Goal: Navigation & Orientation: Find specific page/section

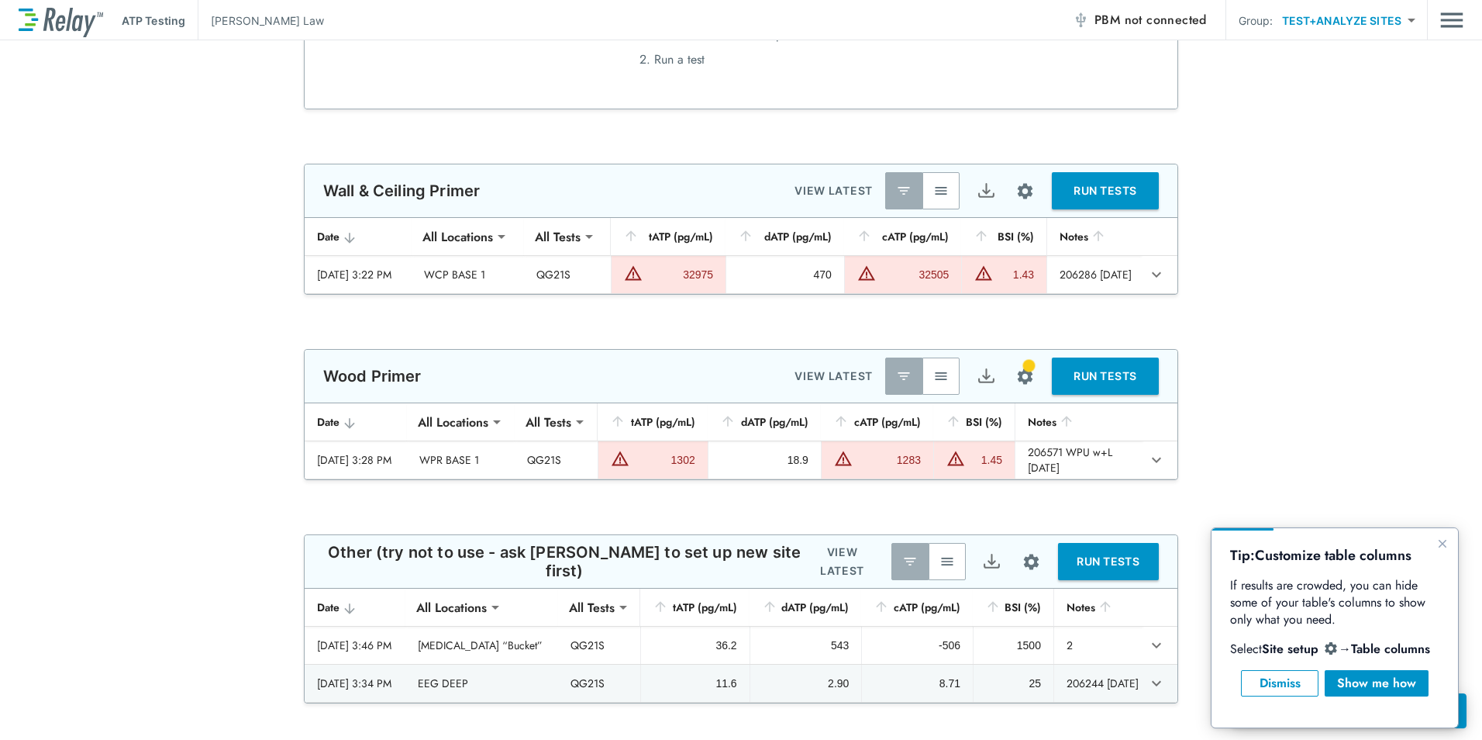
scroll to position [2171, 0]
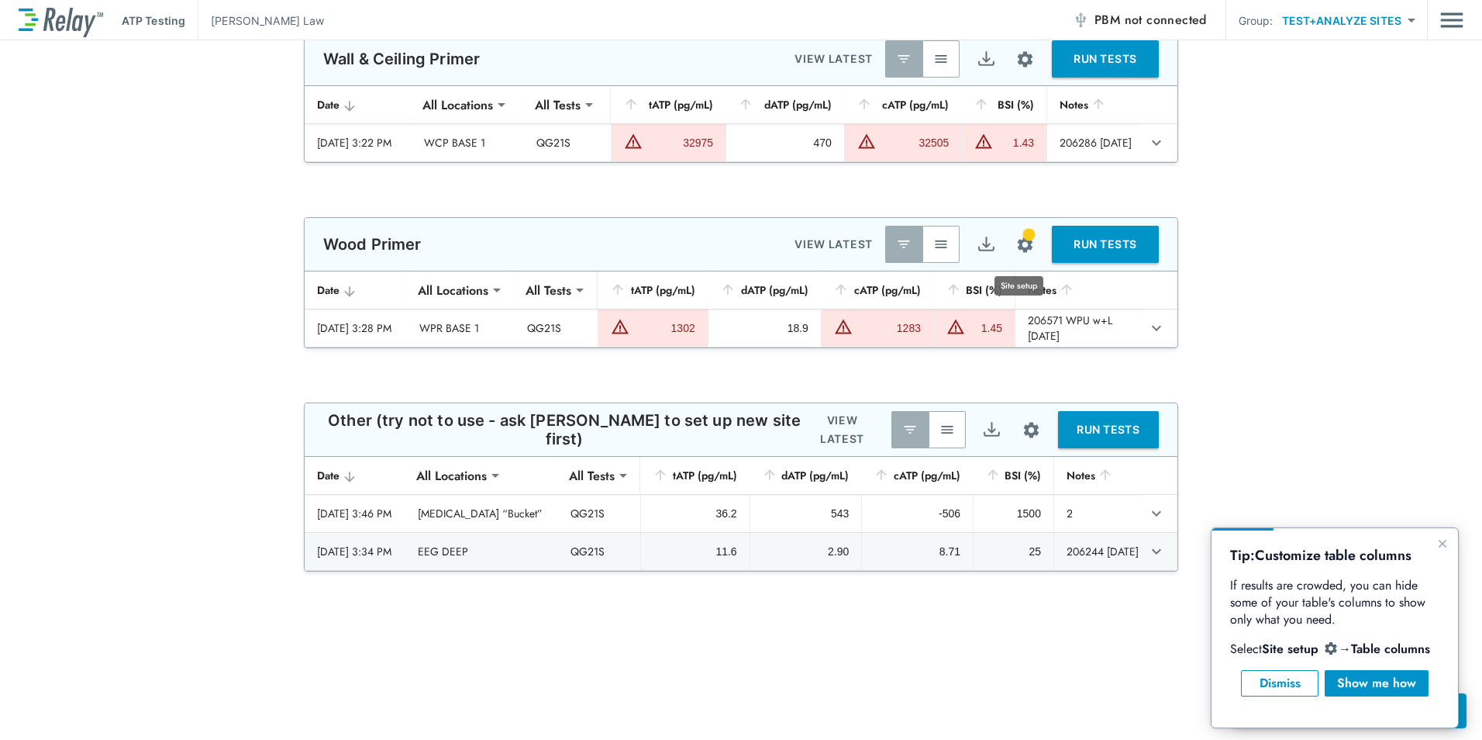
click at [1032, 238] on button "Site setup" at bounding box center [1025, 244] width 41 height 41
click at [1022, 243] on div at bounding box center [741, 370] width 1482 height 740
click at [1296, 690] on div "Dismiss" at bounding box center [1279, 683] width 51 height 19
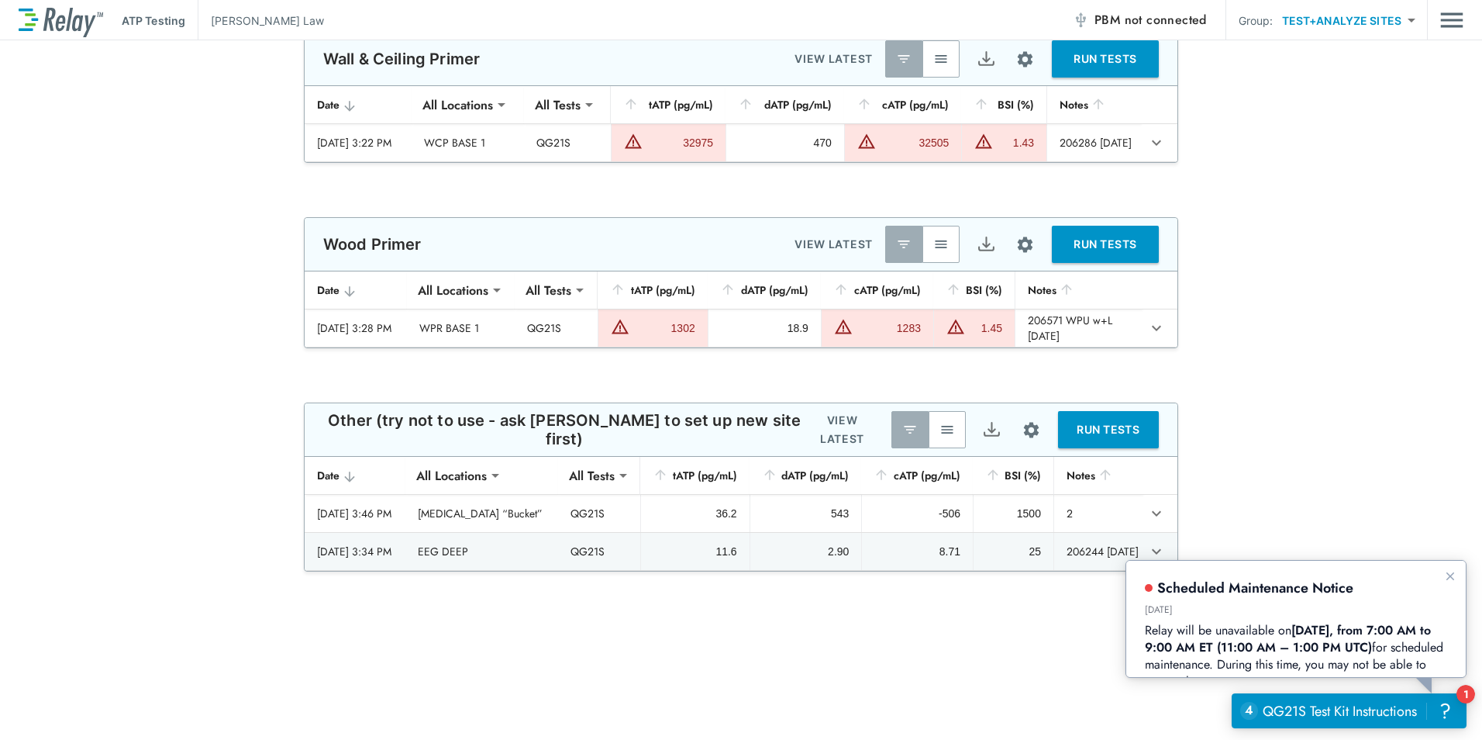
scroll to position [0, 0]
click at [1456, 578] on icon "Dismiss announcement" at bounding box center [1450, 575] width 12 height 12
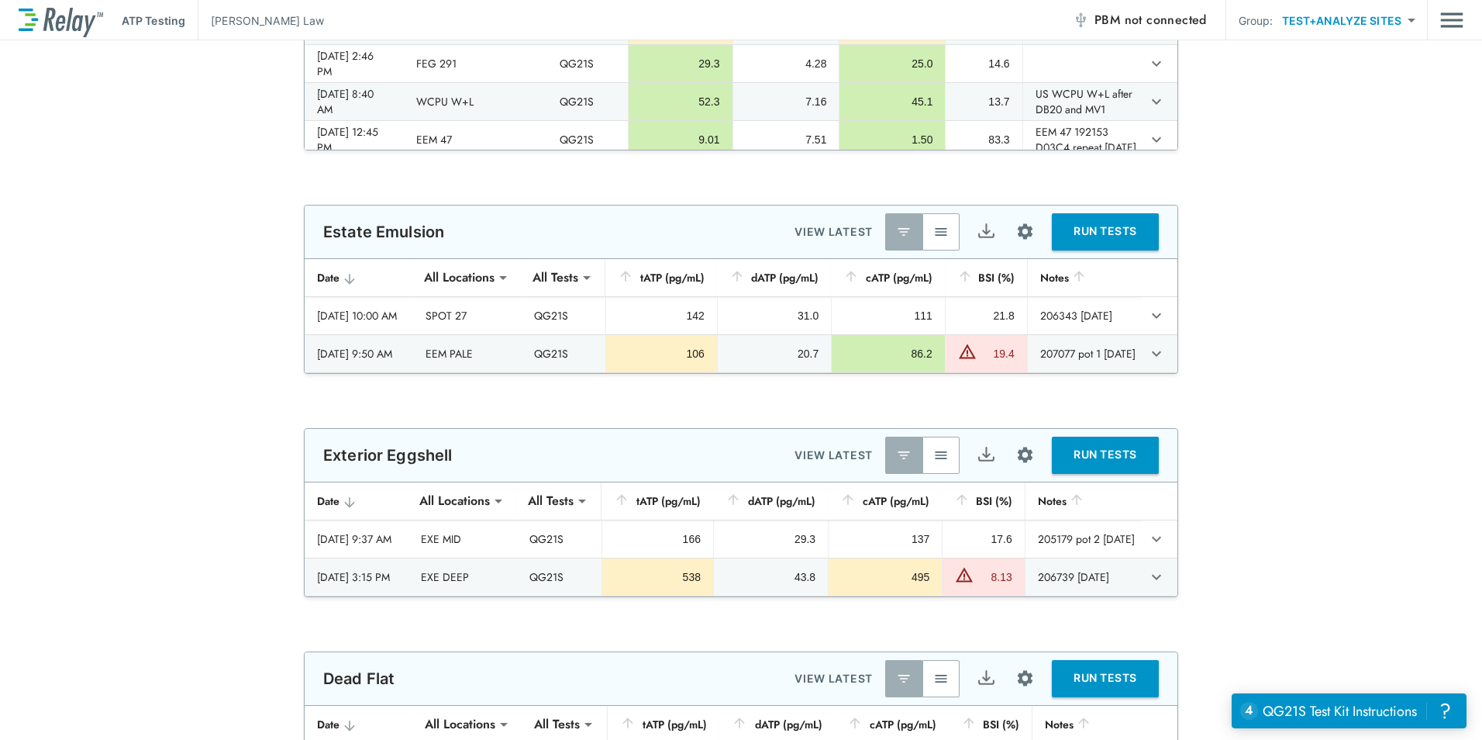
scroll to position [543, 0]
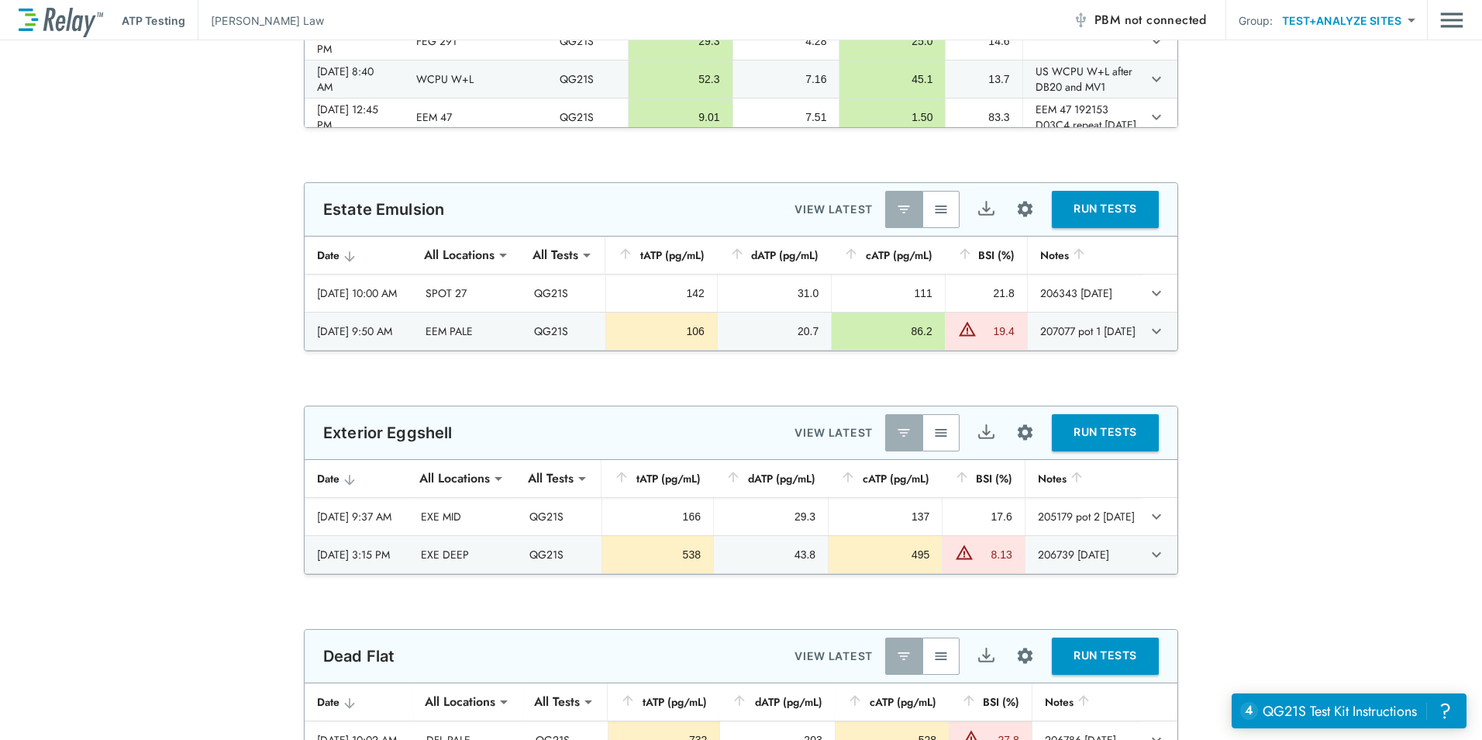
click at [943, 216] on img "button" at bounding box center [941, 210] width 16 height 16
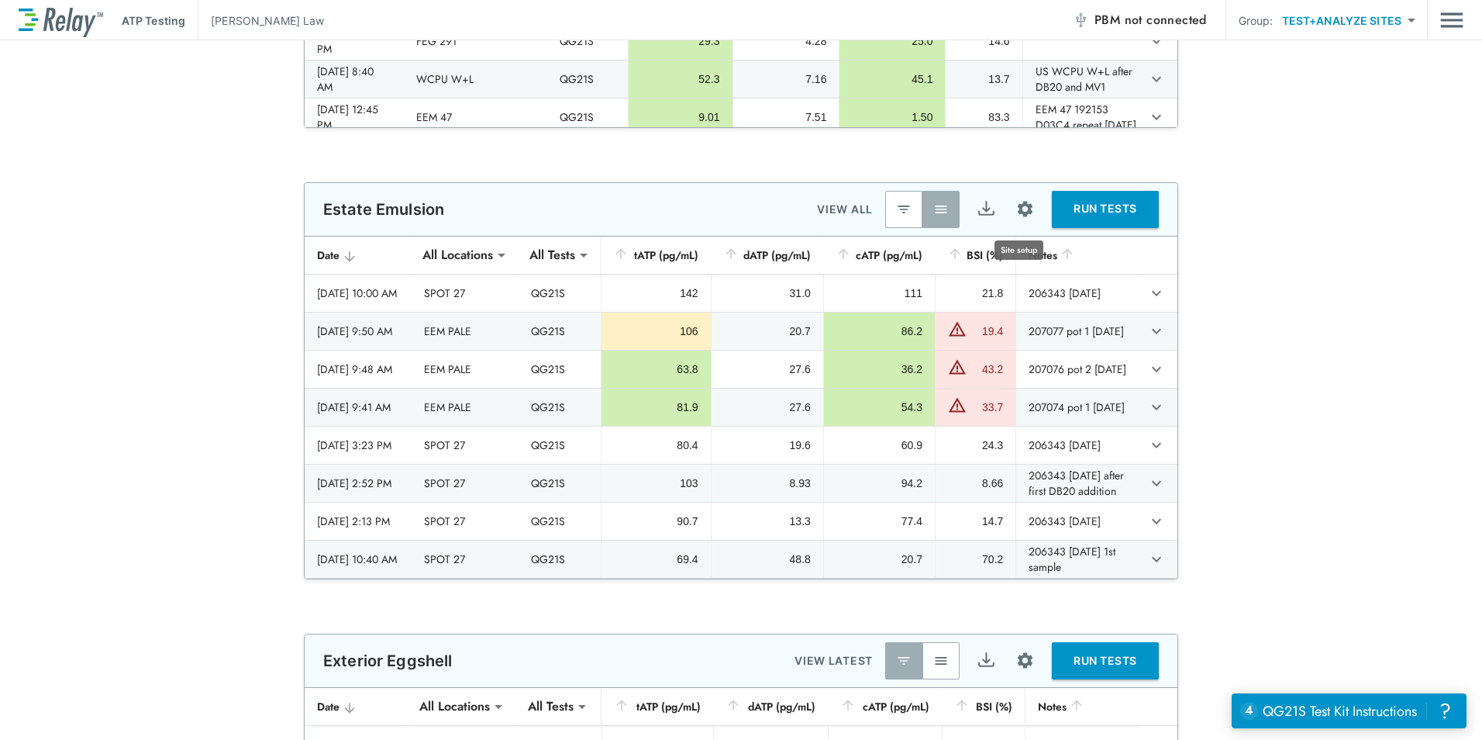
click at [1023, 219] on img "Site setup" at bounding box center [1025, 208] width 19 height 19
click at [1009, 247] on p "Sample locations" at bounding box center [980, 244] width 86 height 16
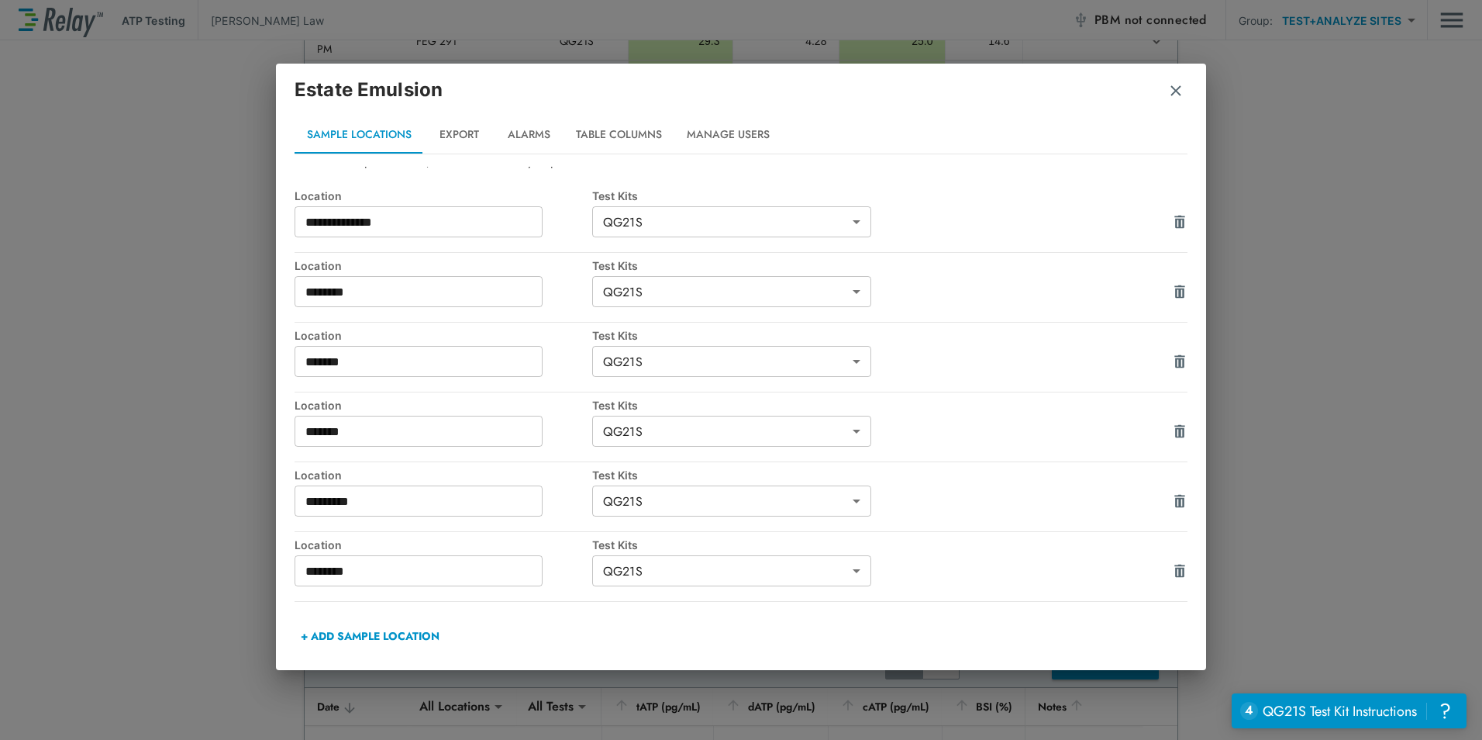
scroll to position [0, 0]
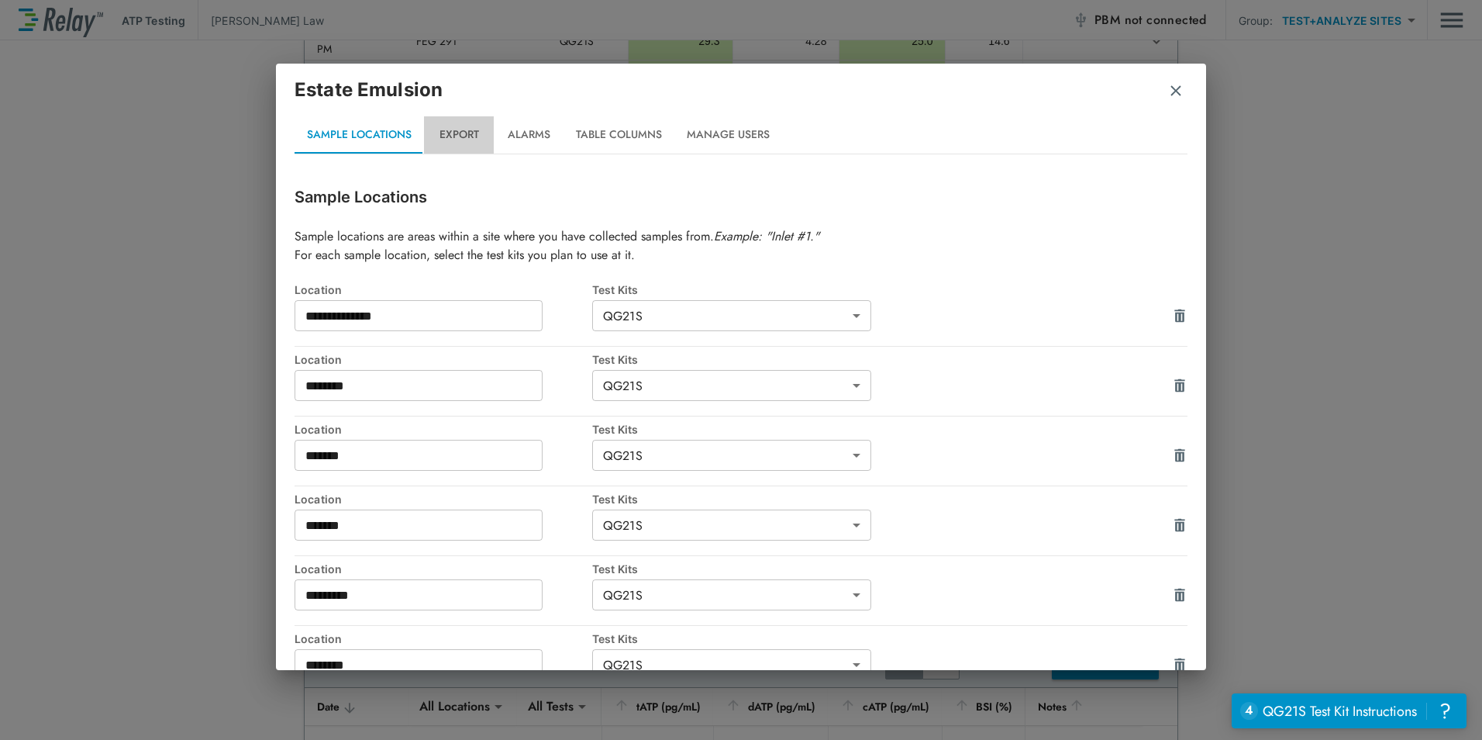
click at [459, 140] on button "Export" at bounding box center [459, 134] width 70 height 37
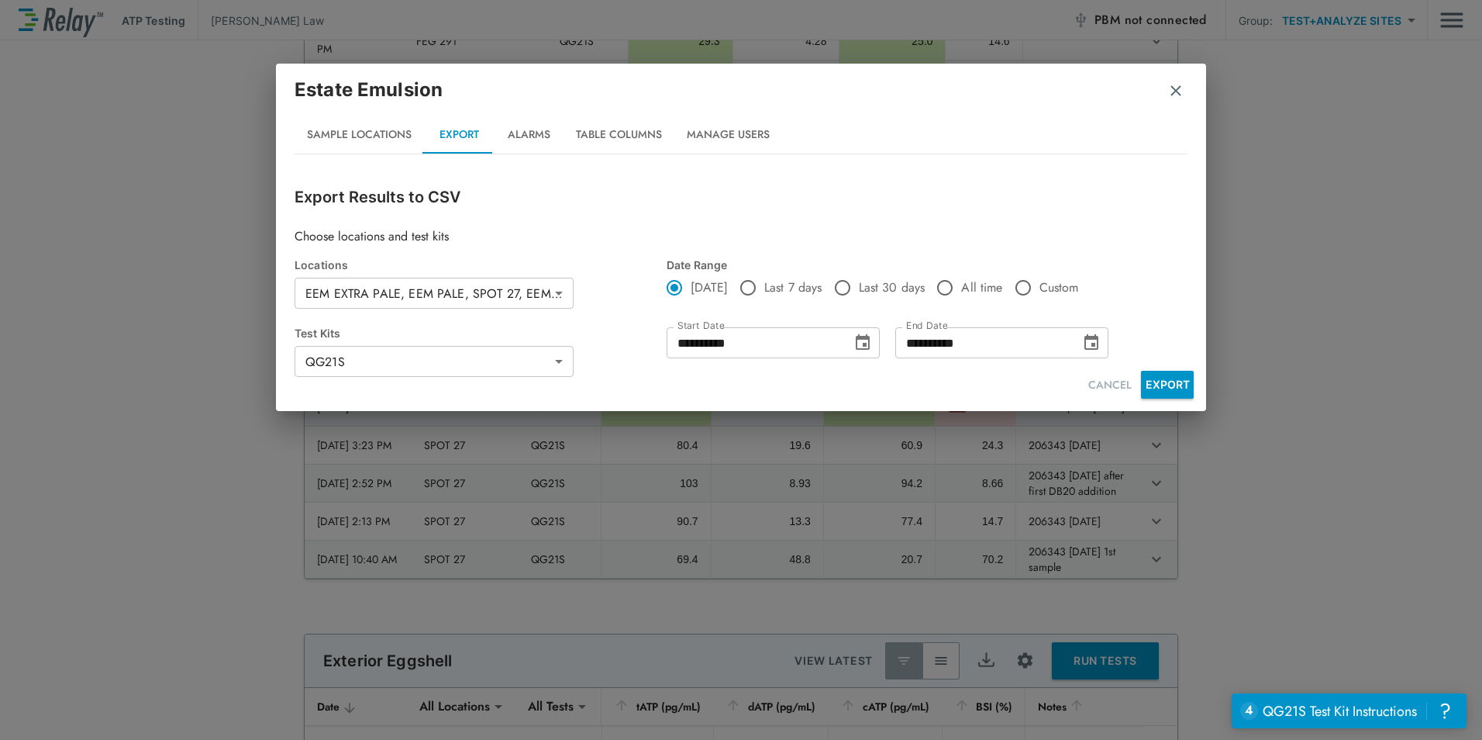
click at [549, 129] on button "Alarms" at bounding box center [529, 134] width 70 height 37
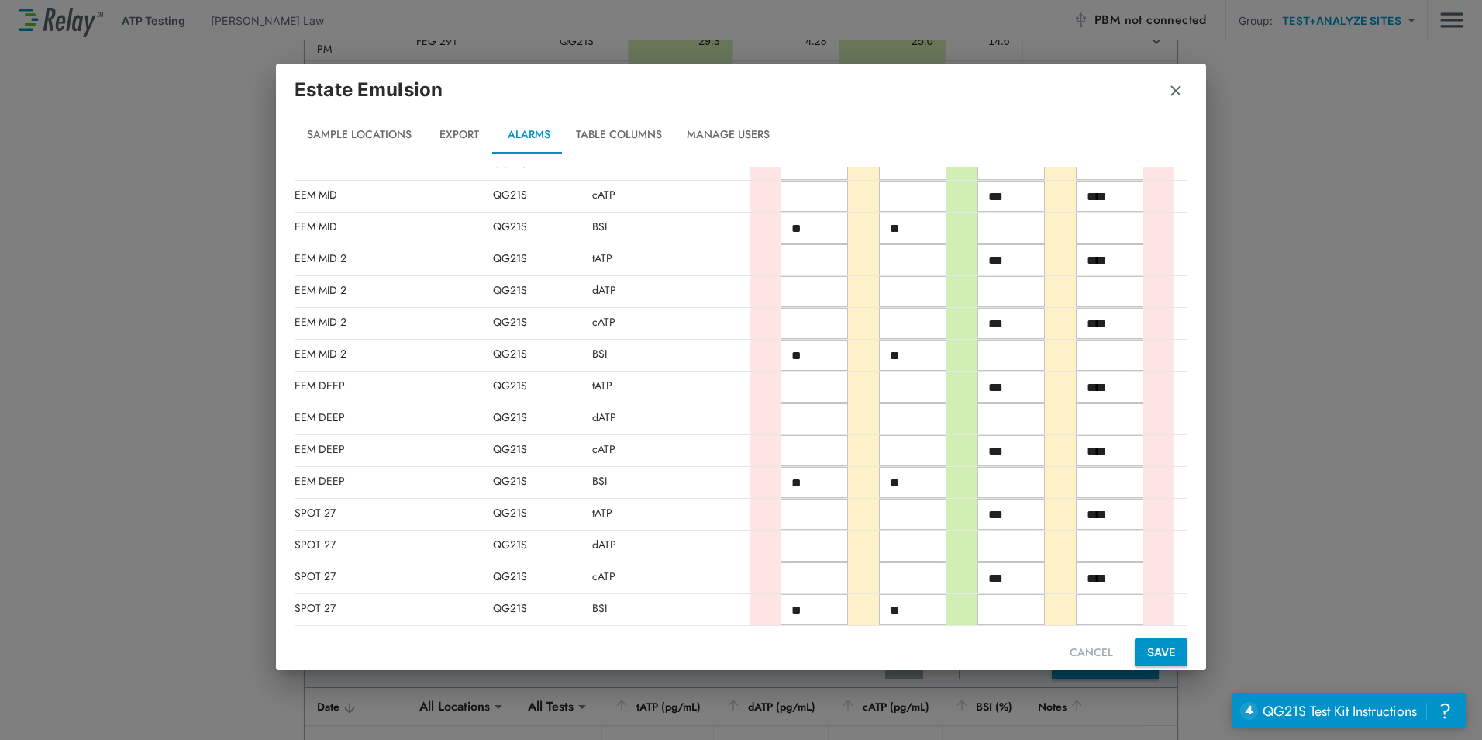
scroll to position [478, 0]
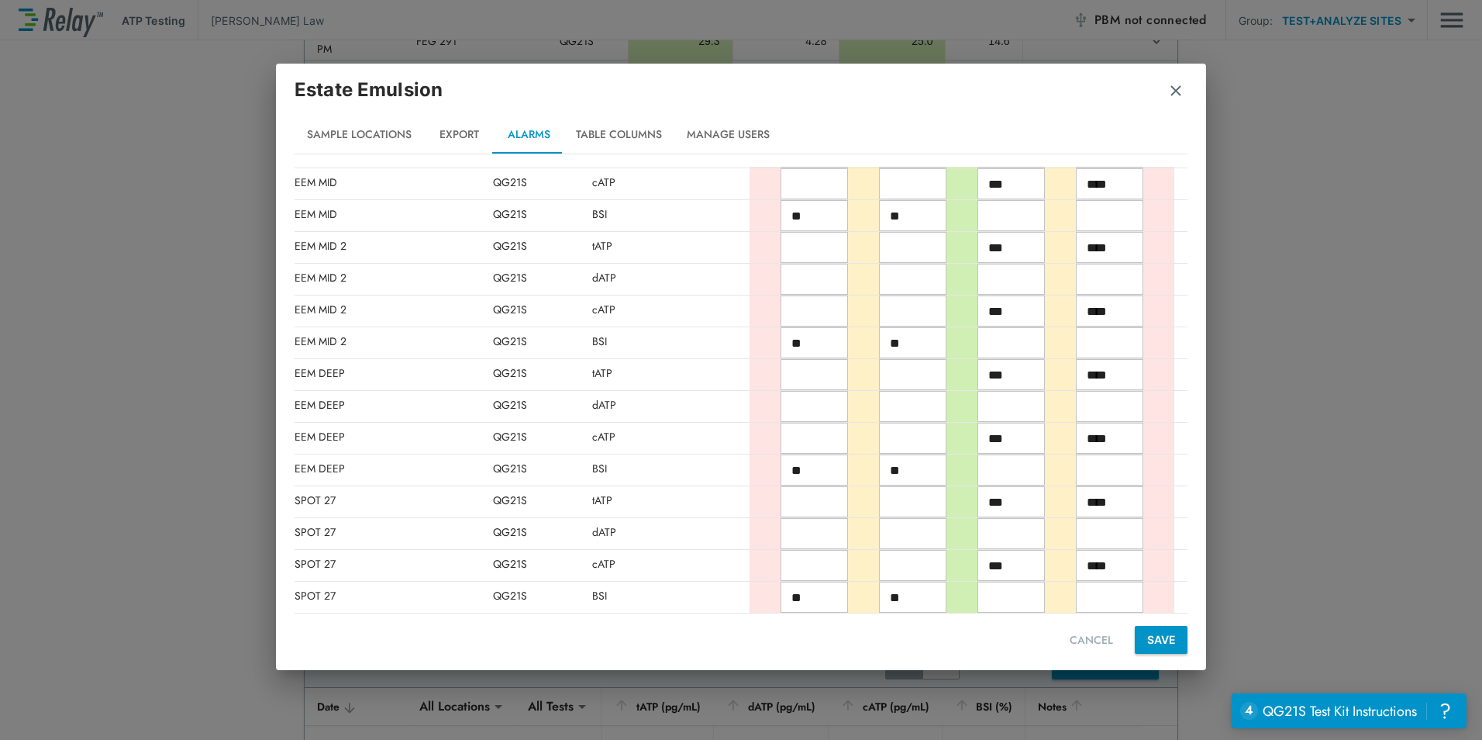
click at [621, 137] on button "Table Columns" at bounding box center [619, 134] width 111 height 37
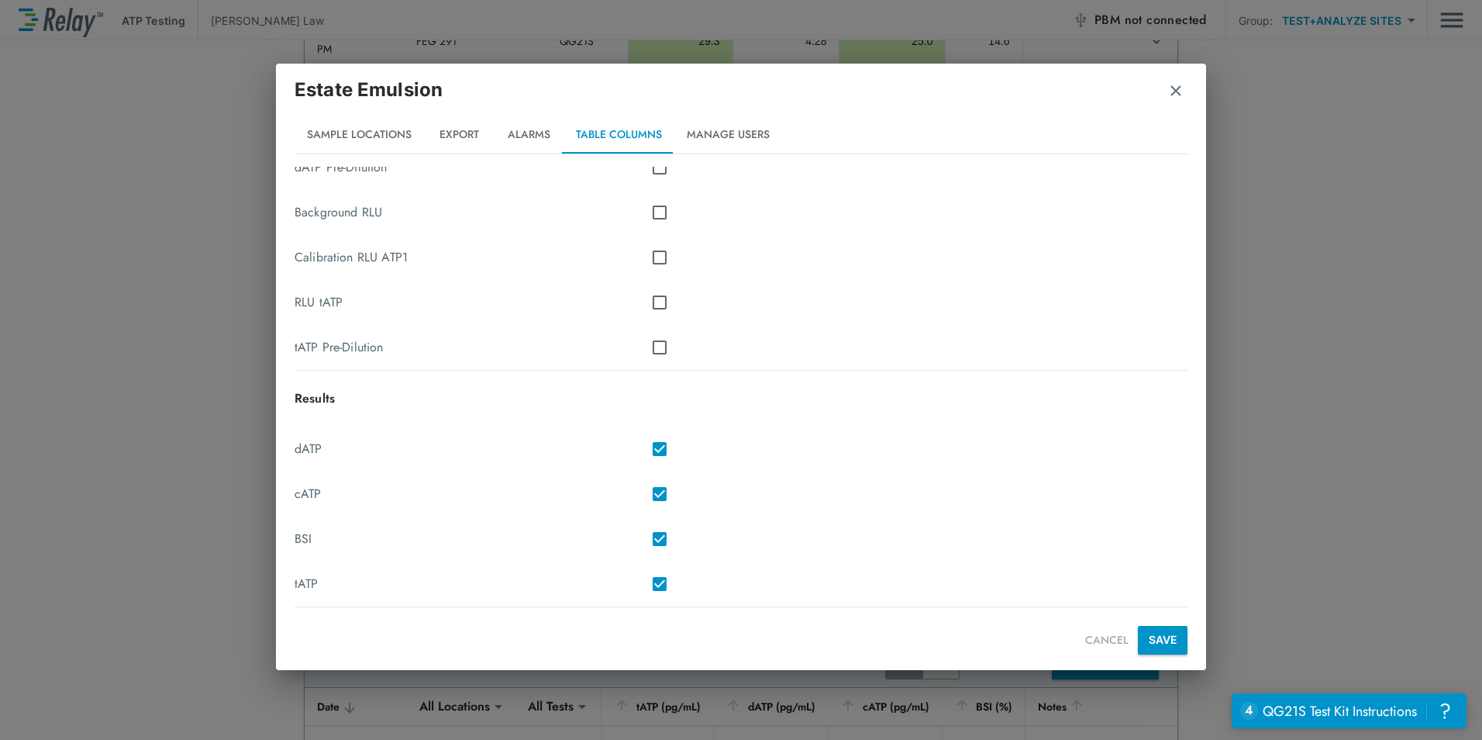
scroll to position [392, 0]
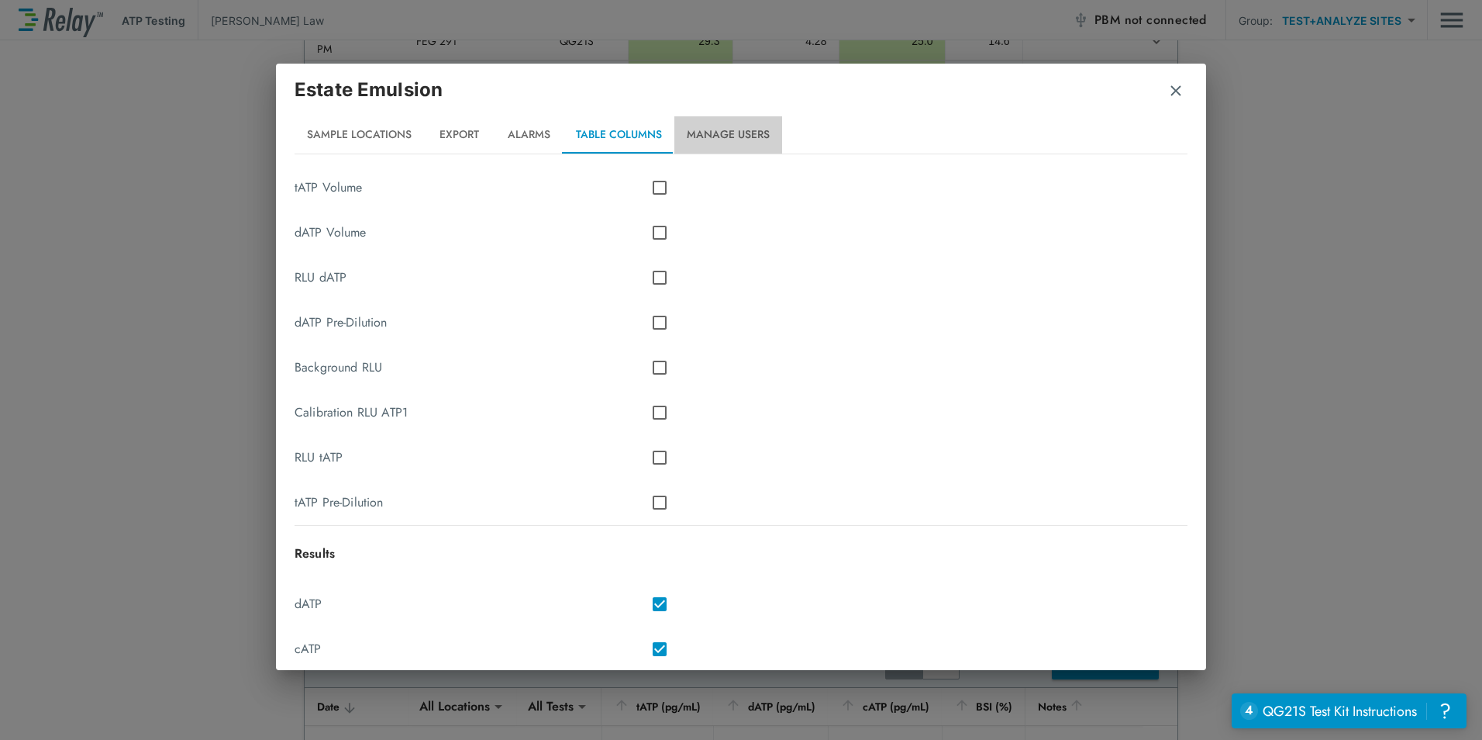
click at [775, 142] on button "Manage Users" at bounding box center [729, 134] width 108 height 37
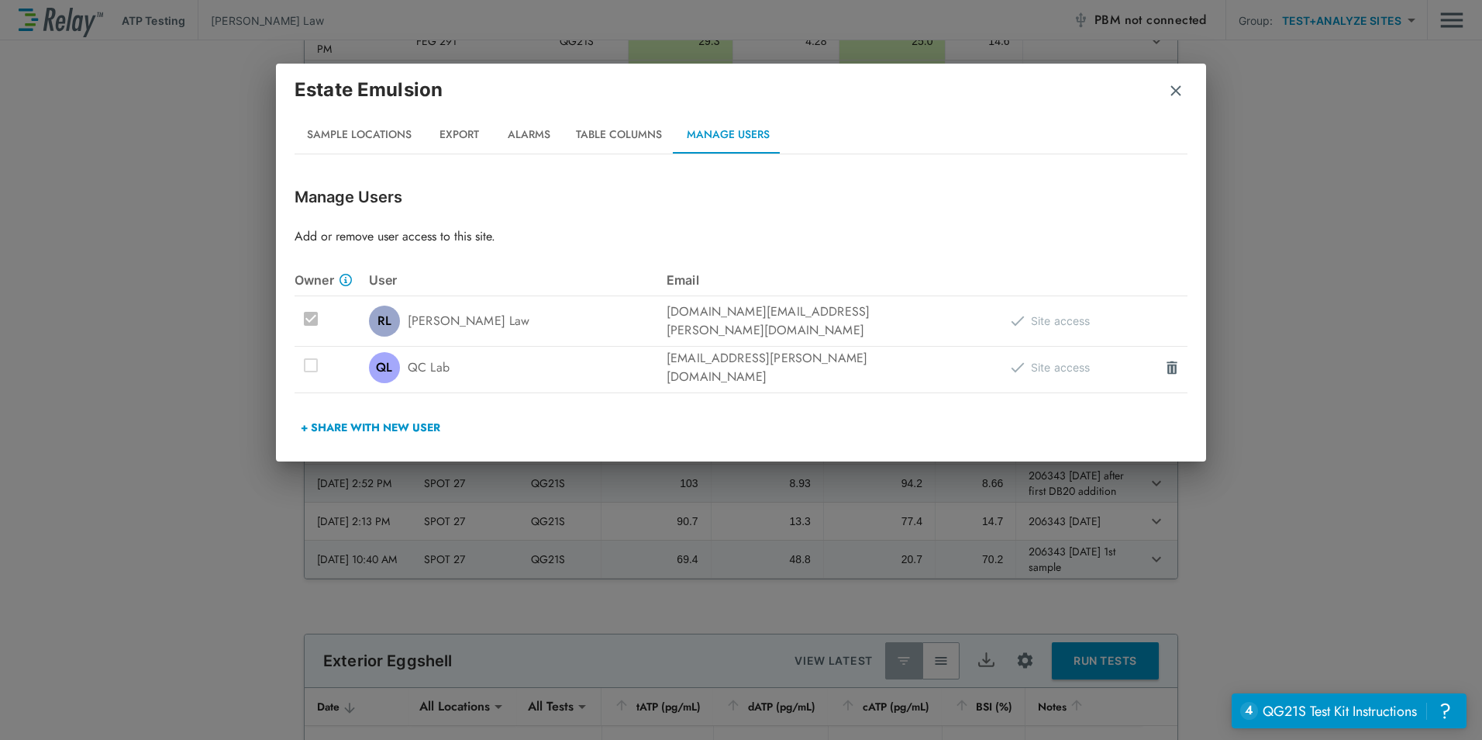
click at [1178, 87] on img "button" at bounding box center [1176, 91] width 16 height 16
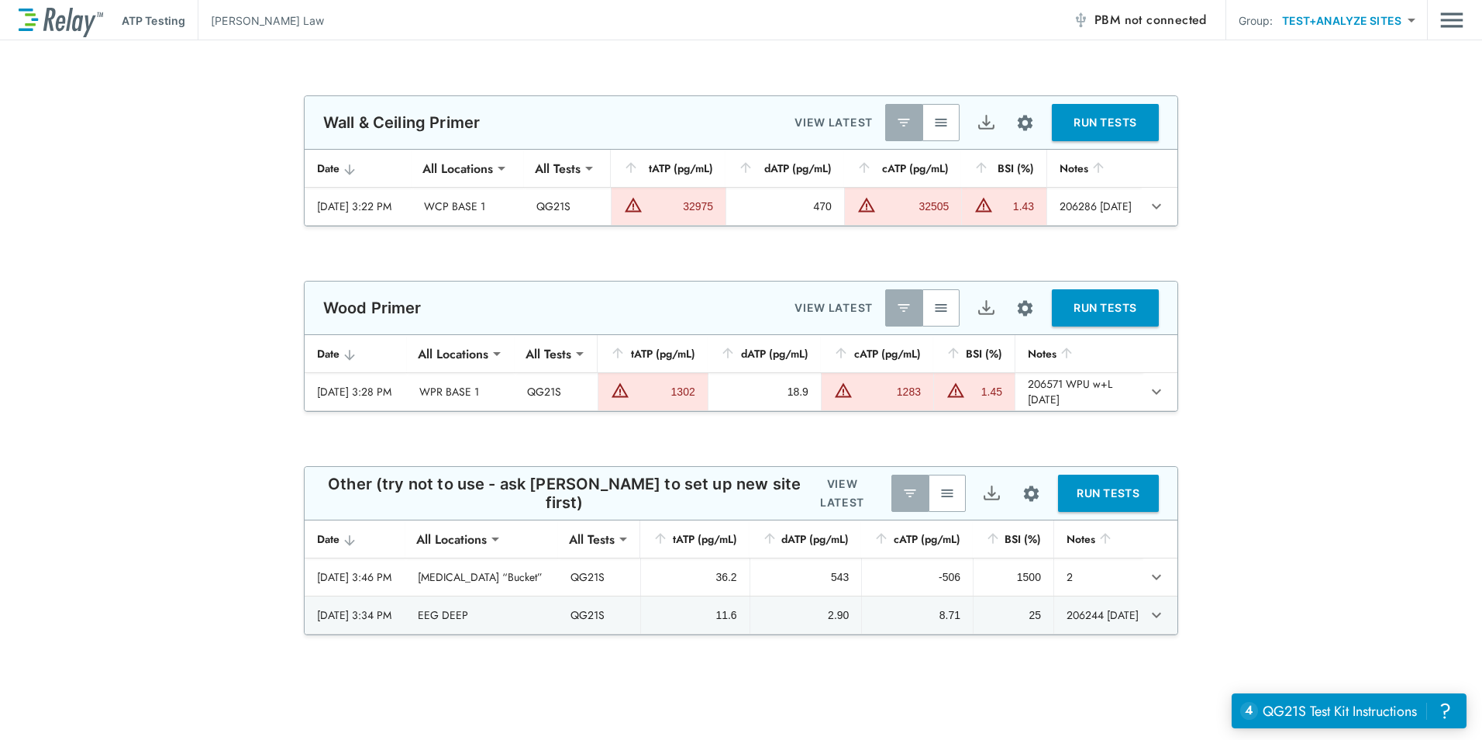
scroll to position [2404, 0]
